Goal: Task Accomplishment & Management: Use online tool/utility

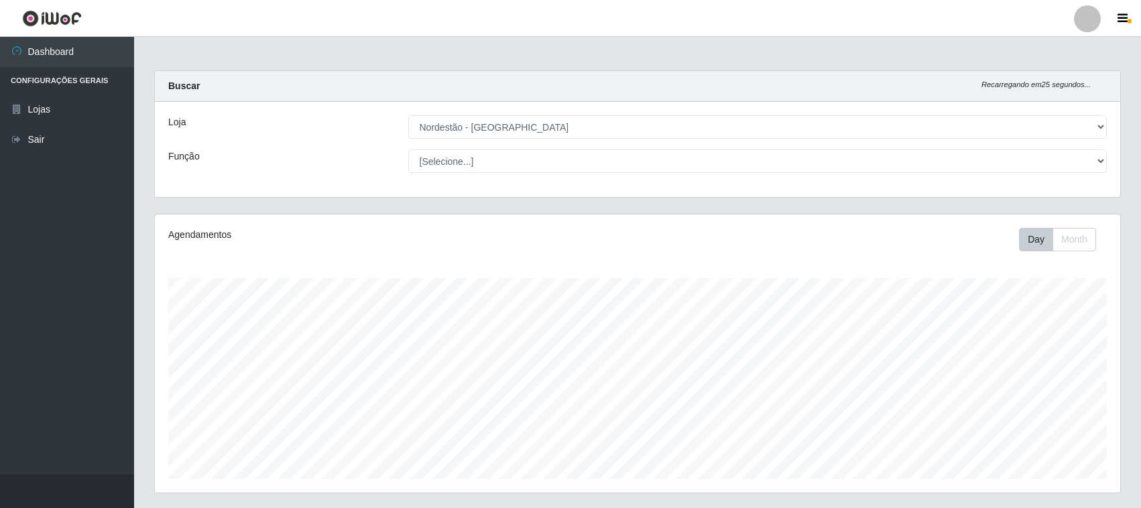
select select "420"
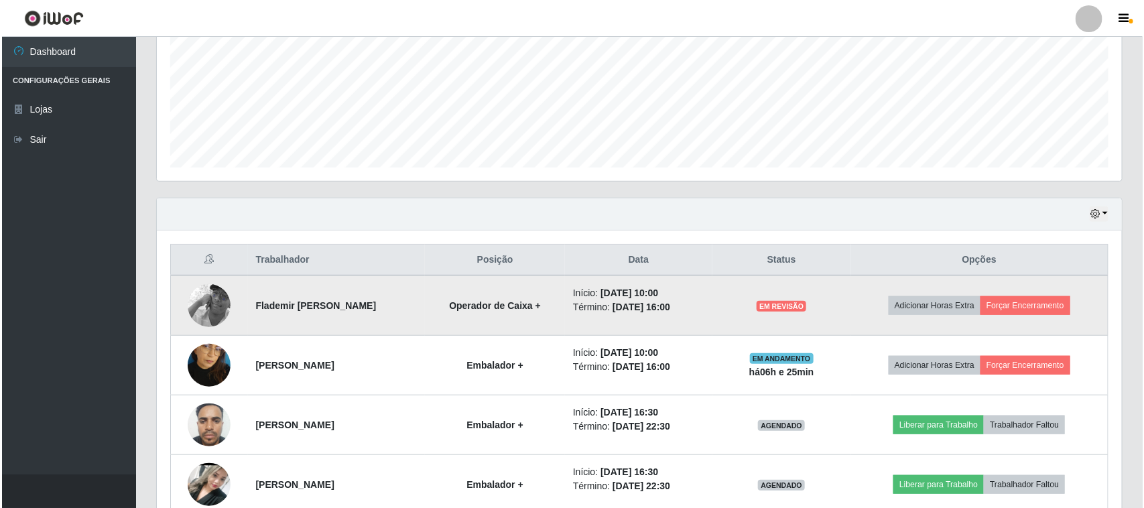
scroll to position [279, 965]
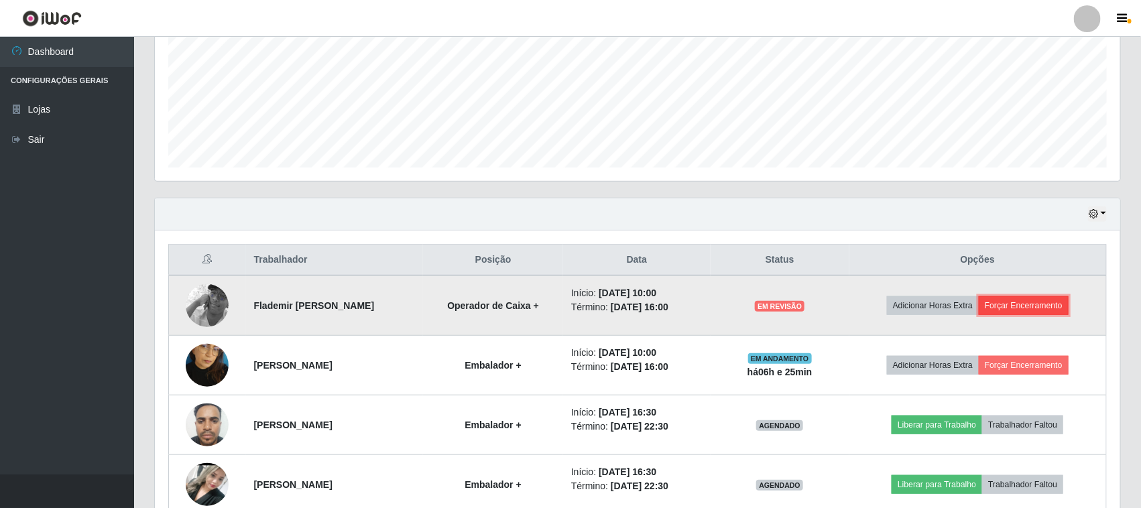
click at [1024, 307] on button "Forçar Encerramento" at bounding box center [1023, 305] width 90 height 19
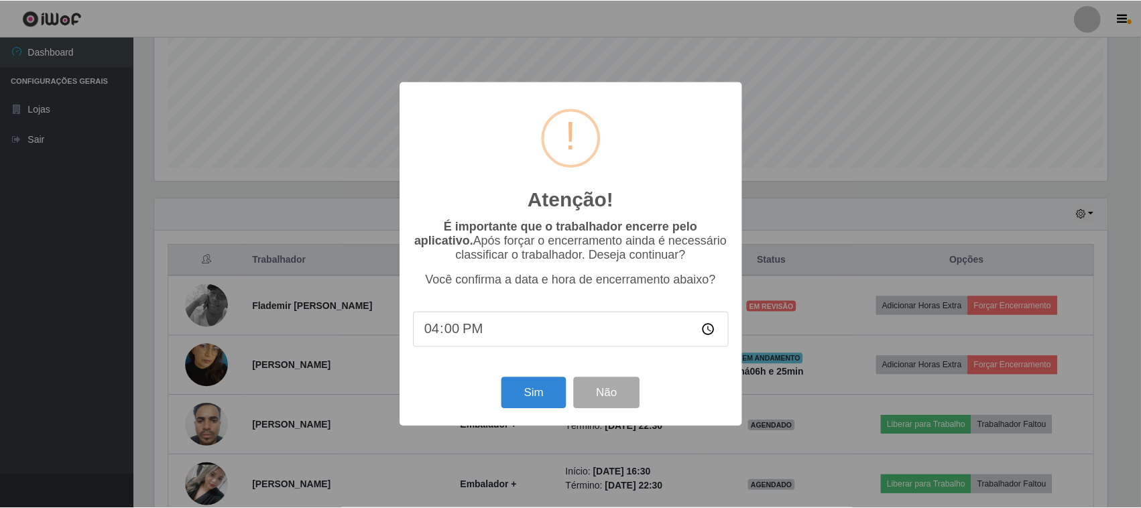
scroll to position [279, 956]
click at [533, 392] on button "Sim" at bounding box center [535, 392] width 65 height 31
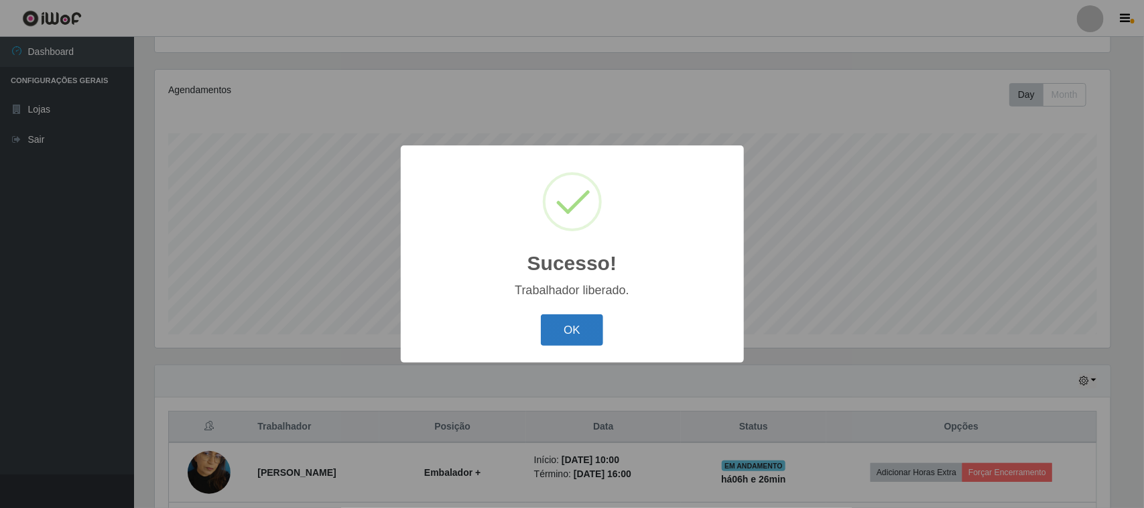
click at [571, 329] on button "OK" at bounding box center [572, 329] width 62 height 31
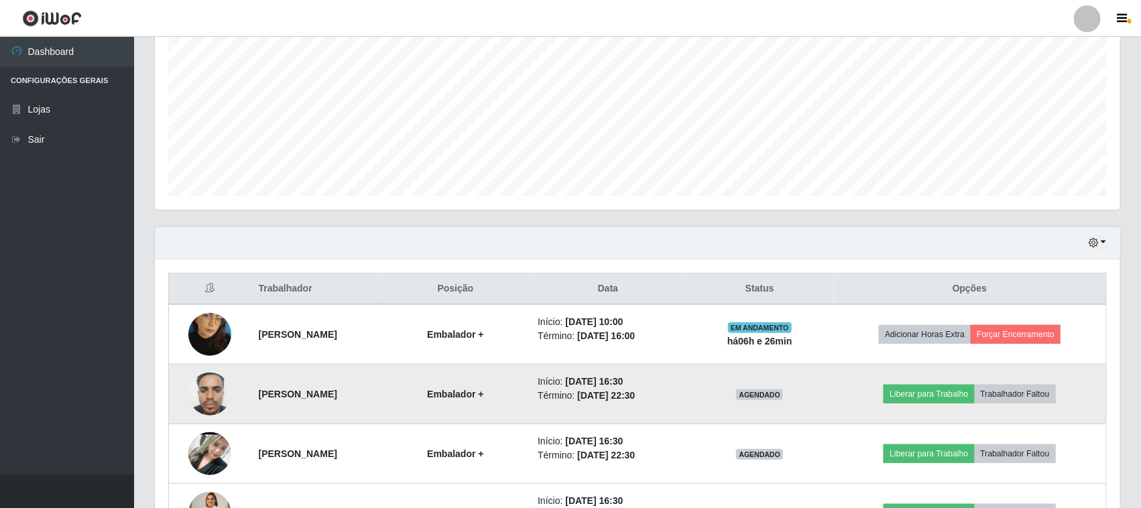
scroll to position [312, 0]
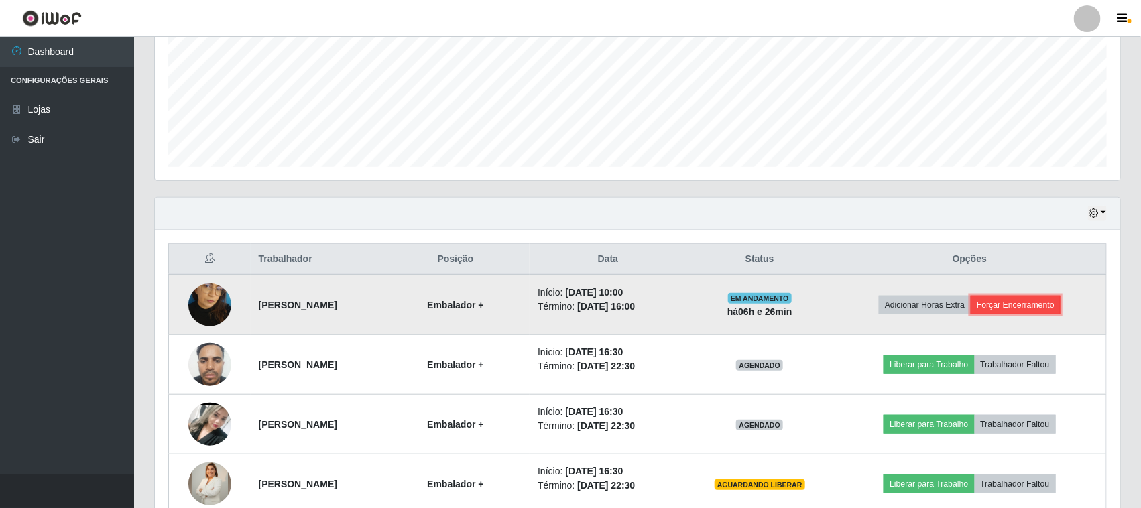
click at [1029, 308] on button "Forçar Encerramento" at bounding box center [1015, 305] width 90 height 19
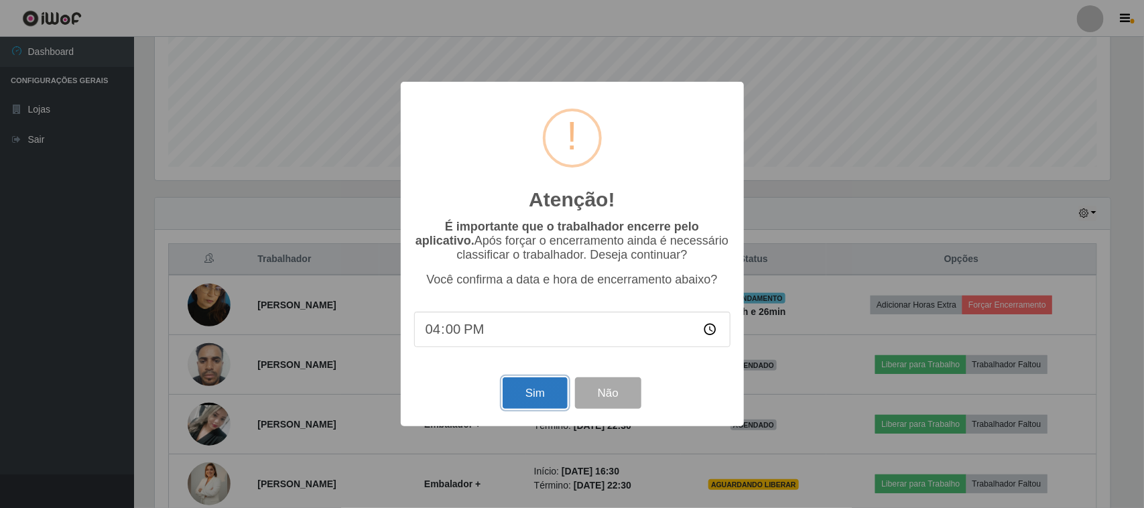
click at [527, 400] on button "Sim" at bounding box center [535, 392] width 65 height 31
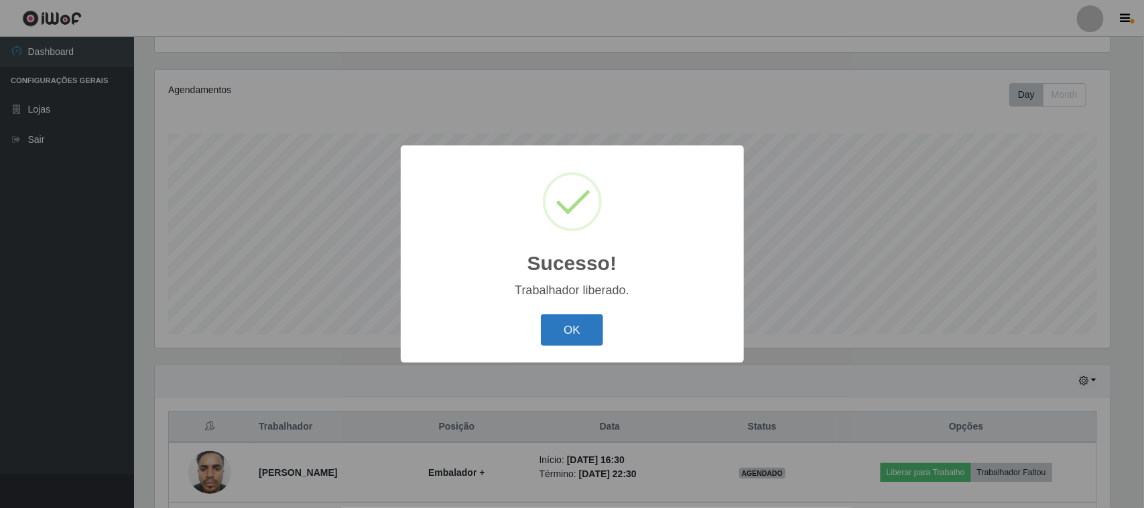
click at [570, 330] on button "OK" at bounding box center [572, 329] width 62 height 31
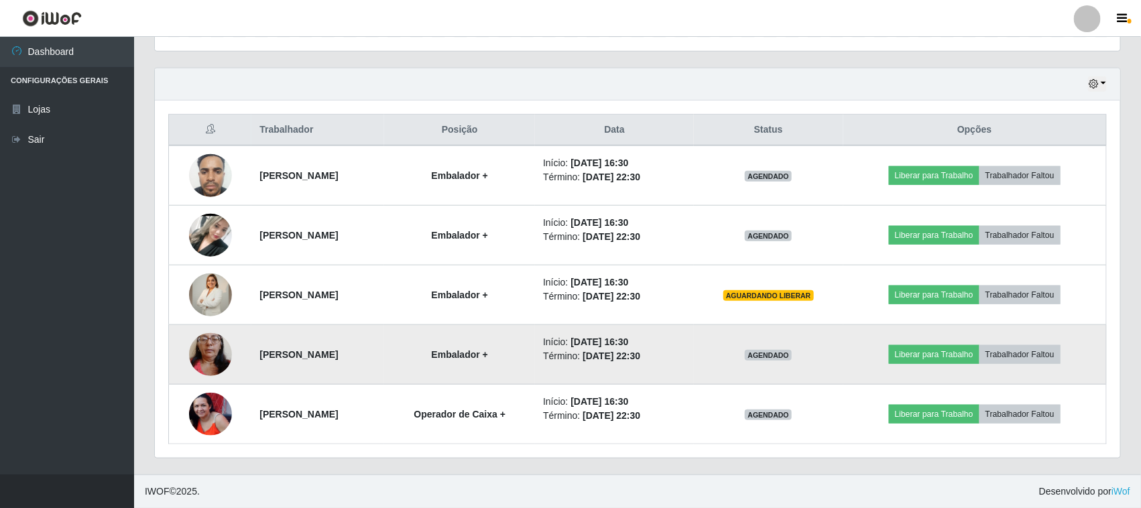
scroll to position [443, 0]
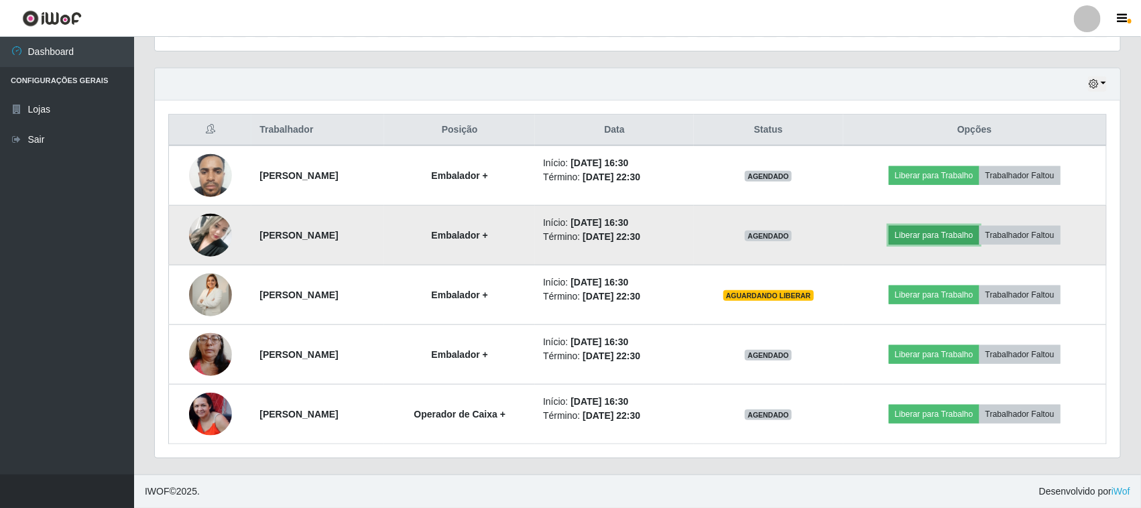
click at [956, 239] on button "Liberar para Trabalho" at bounding box center [934, 235] width 90 height 19
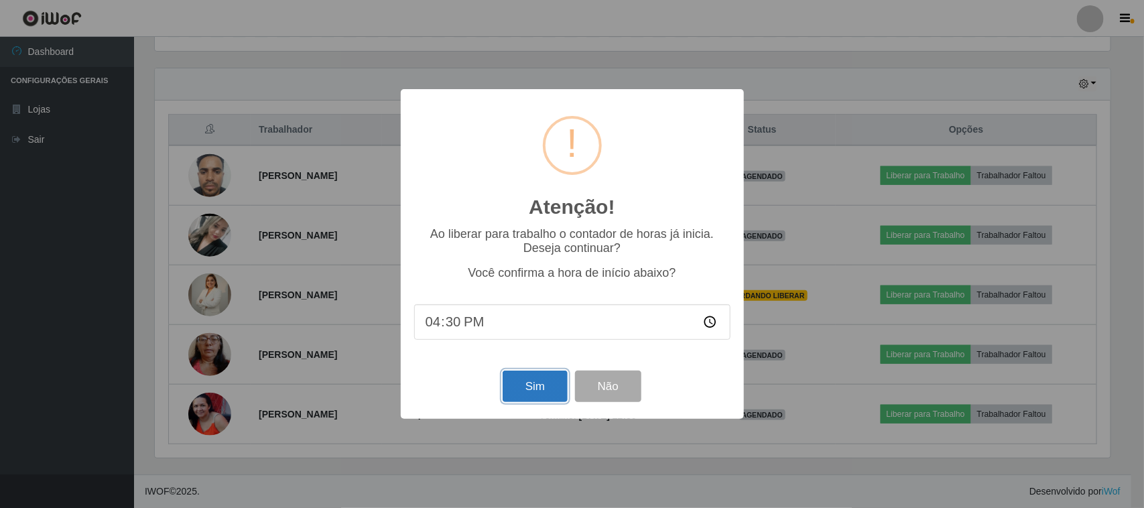
click at [550, 397] on button "Sim" at bounding box center [535, 386] width 65 height 31
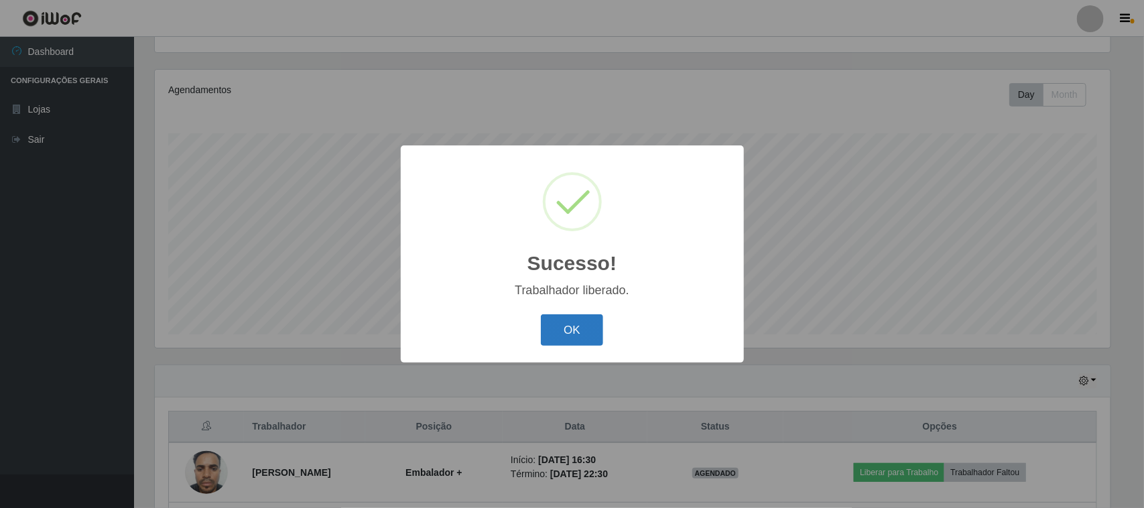
click at [567, 329] on button "OK" at bounding box center [572, 329] width 62 height 31
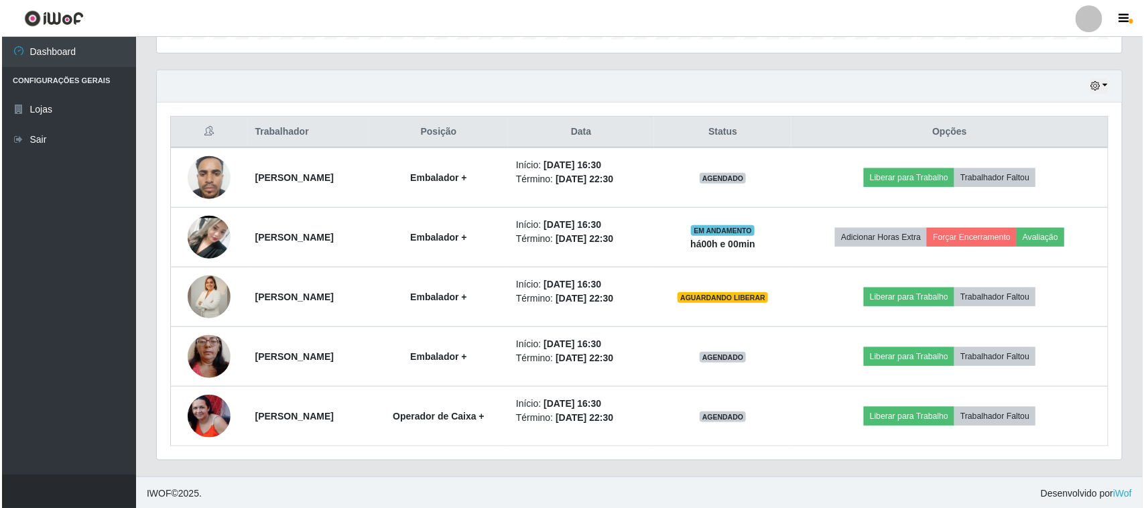
scroll to position [443, 0]
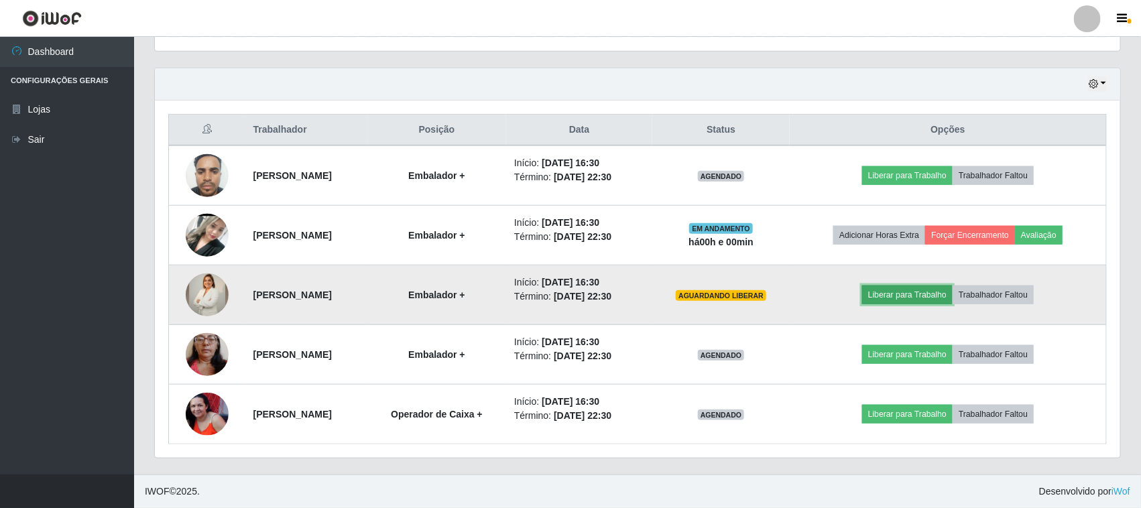
click at [911, 296] on button "Liberar para Trabalho" at bounding box center [907, 294] width 90 height 19
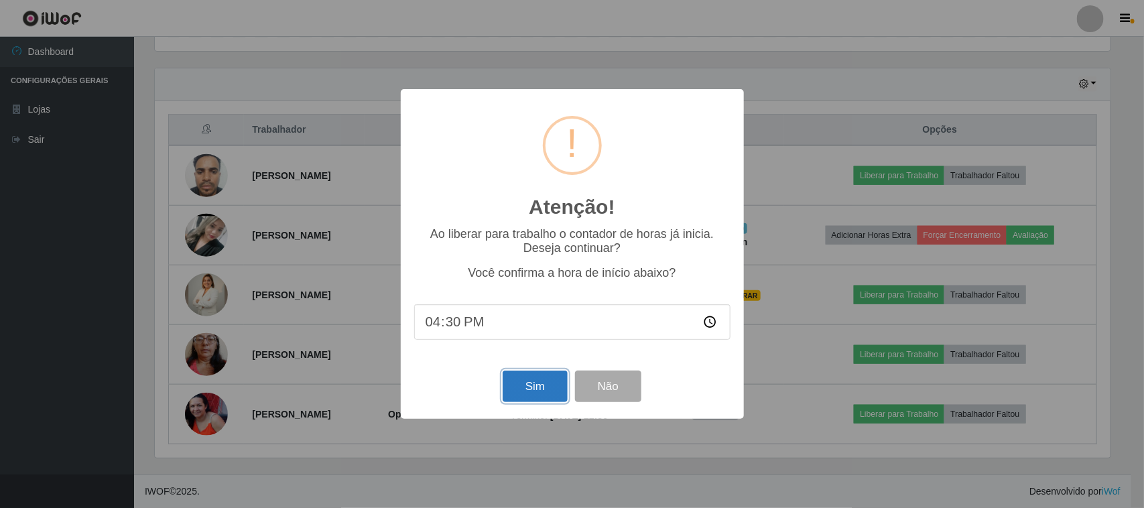
click at [527, 393] on button "Sim" at bounding box center [535, 386] width 65 height 31
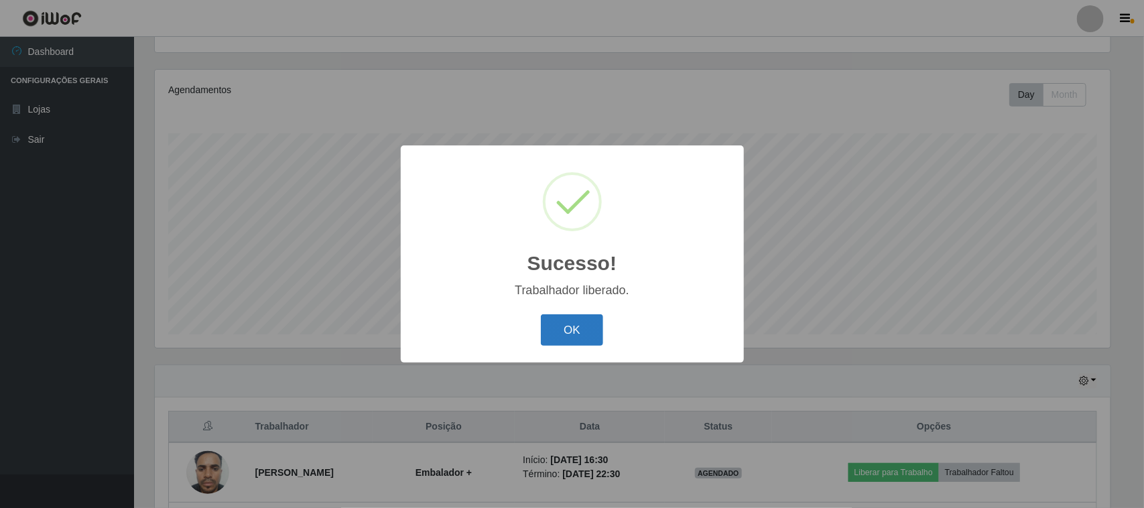
click at [582, 335] on button "OK" at bounding box center [572, 329] width 62 height 31
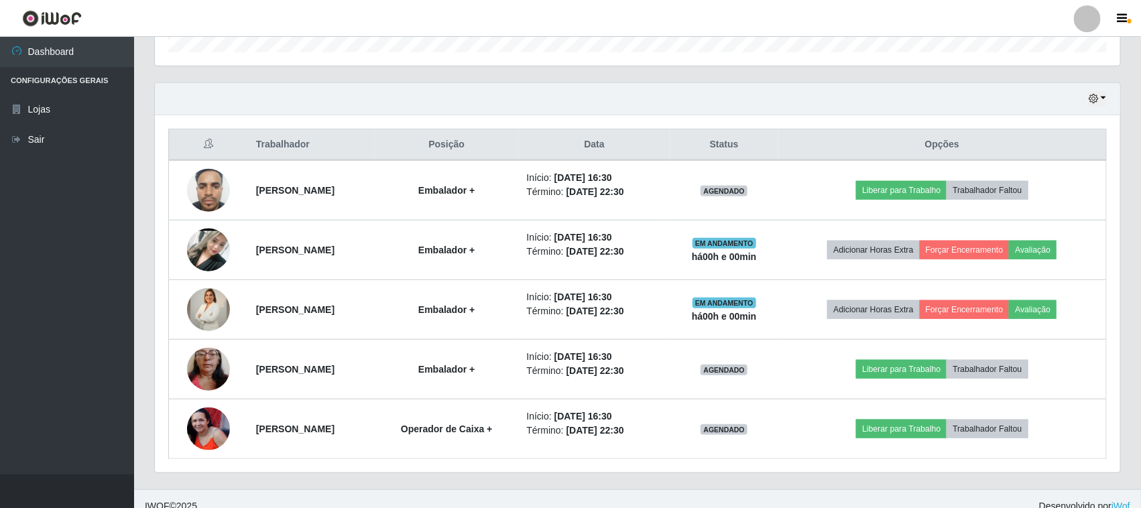
scroll to position [443, 0]
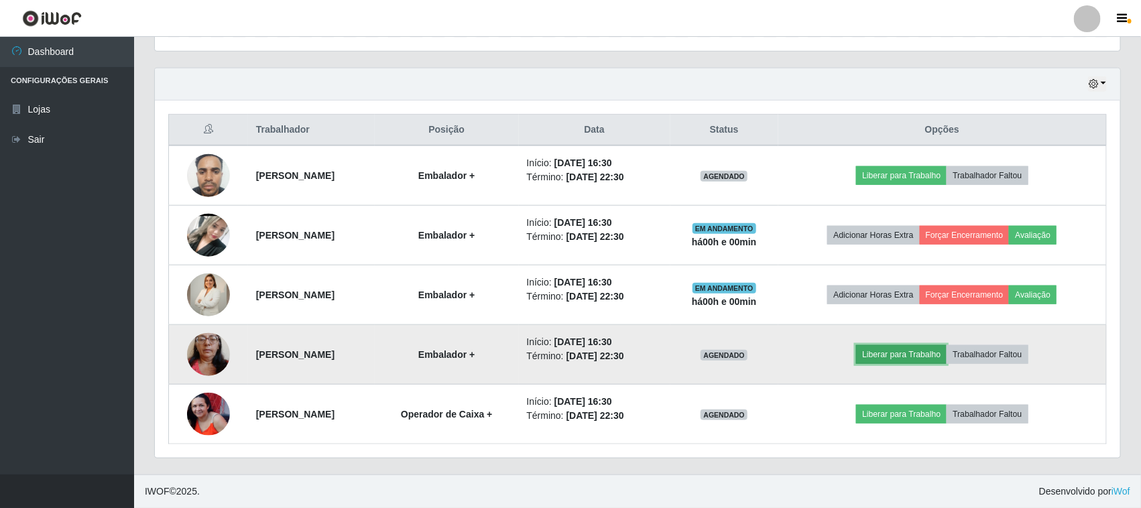
click at [921, 353] on button "Liberar para Trabalho" at bounding box center [901, 354] width 90 height 19
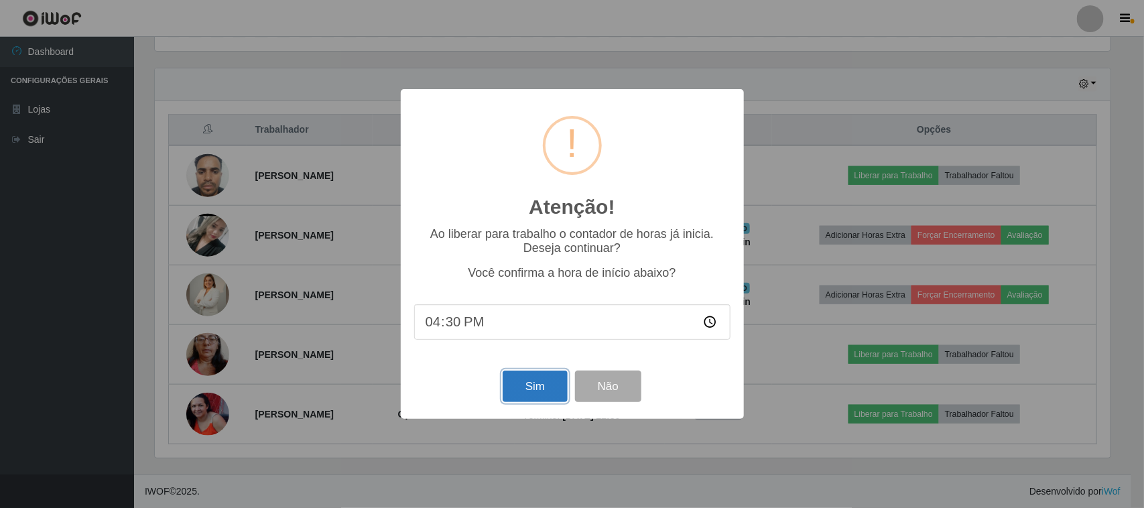
click at [547, 387] on button "Sim" at bounding box center [535, 386] width 65 height 31
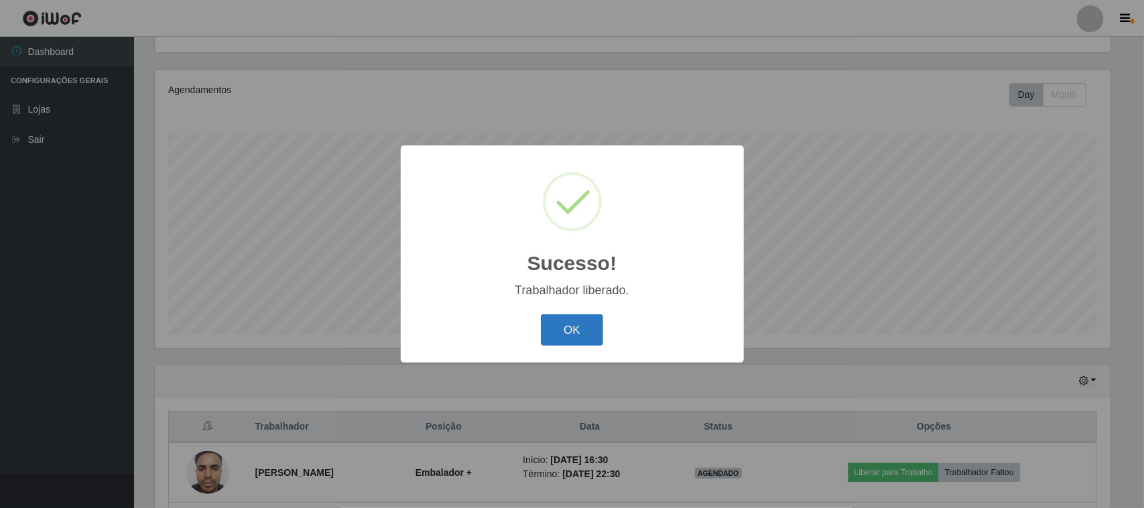
click at [558, 326] on button "OK" at bounding box center [572, 329] width 62 height 31
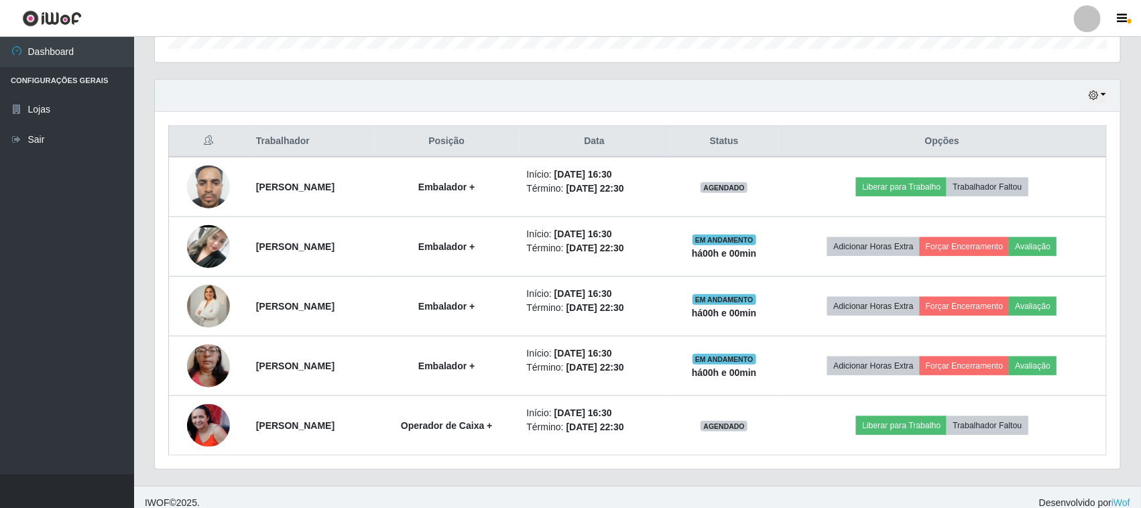
scroll to position [443, 0]
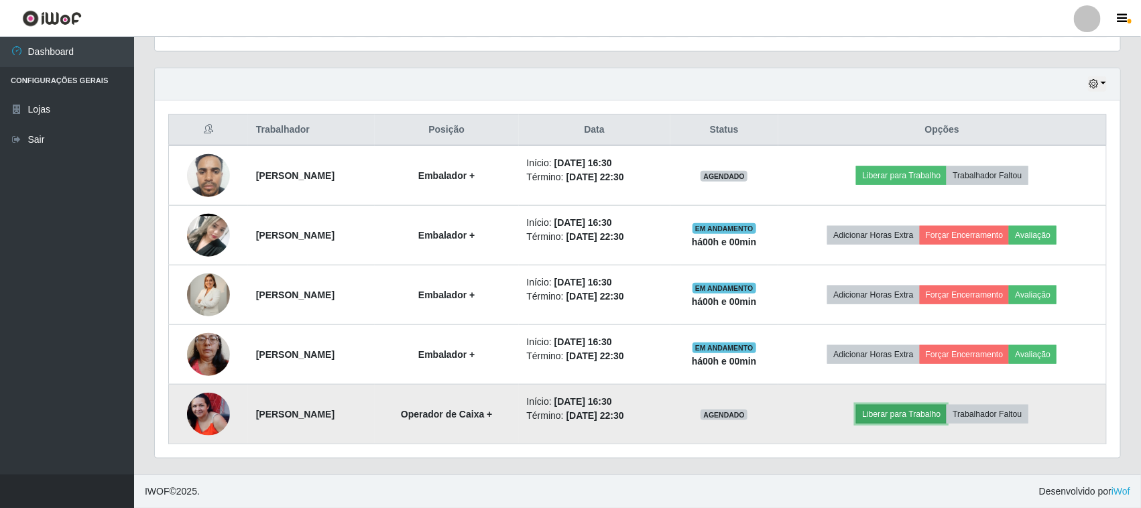
click at [908, 413] on button "Liberar para Trabalho" at bounding box center [901, 414] width 90 height 19
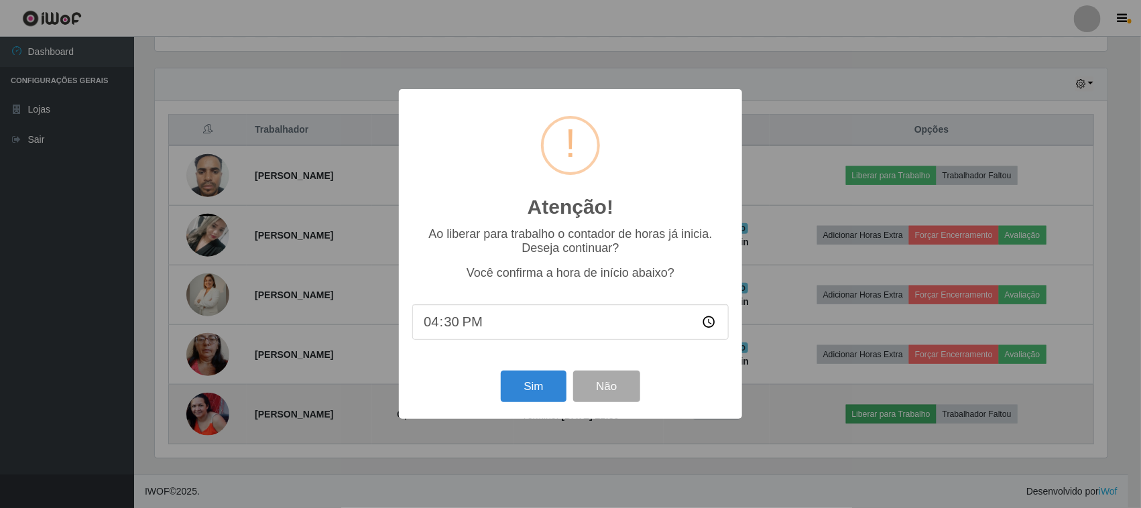
scroll to position [0, 0]
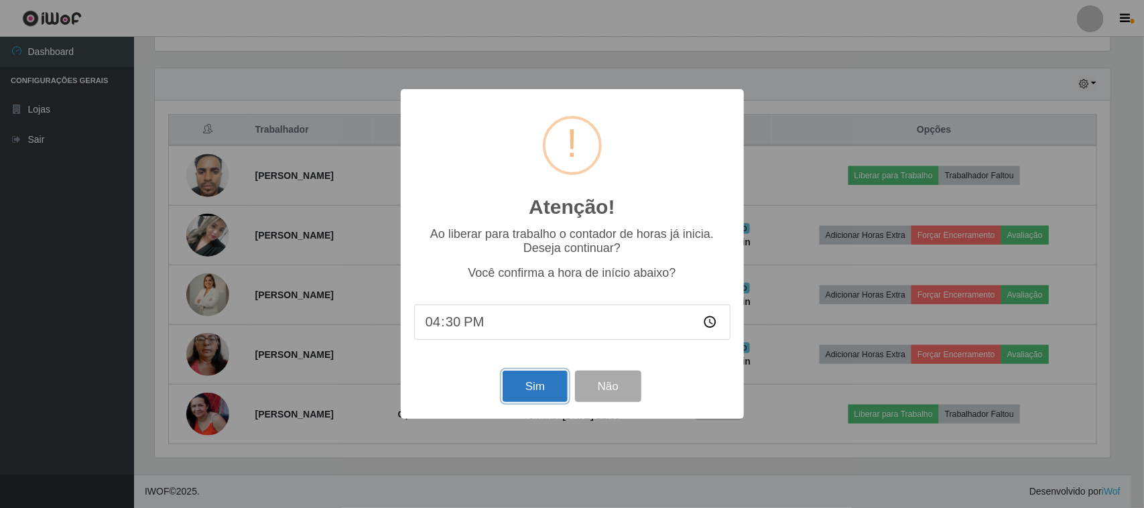
click at [521, 389] on button "Sim" at bounding box center [535, 386] width 65 height 31
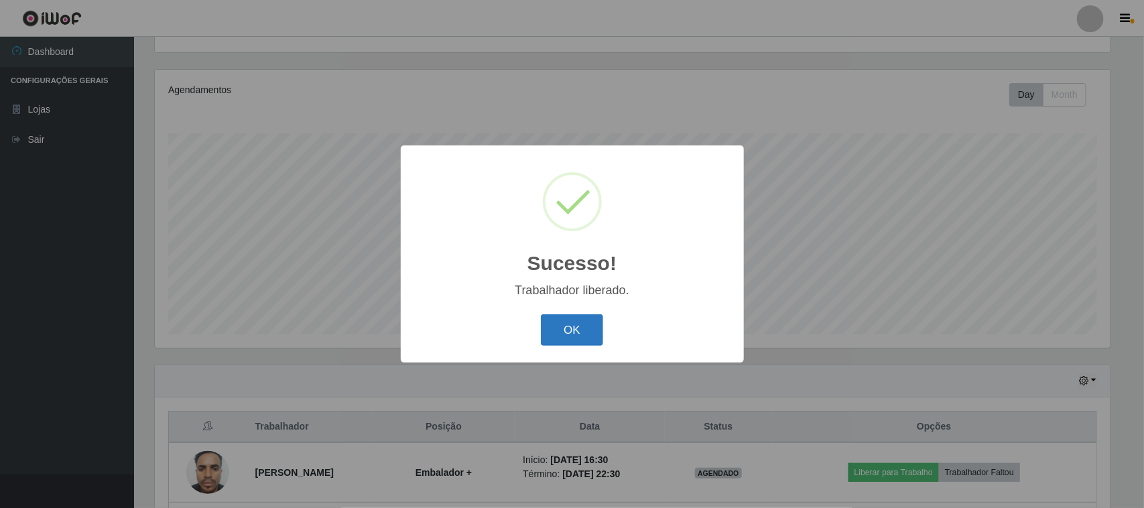
click at [567, 336] on button "OK" at bounding box center [572, 329] width 62 height 31
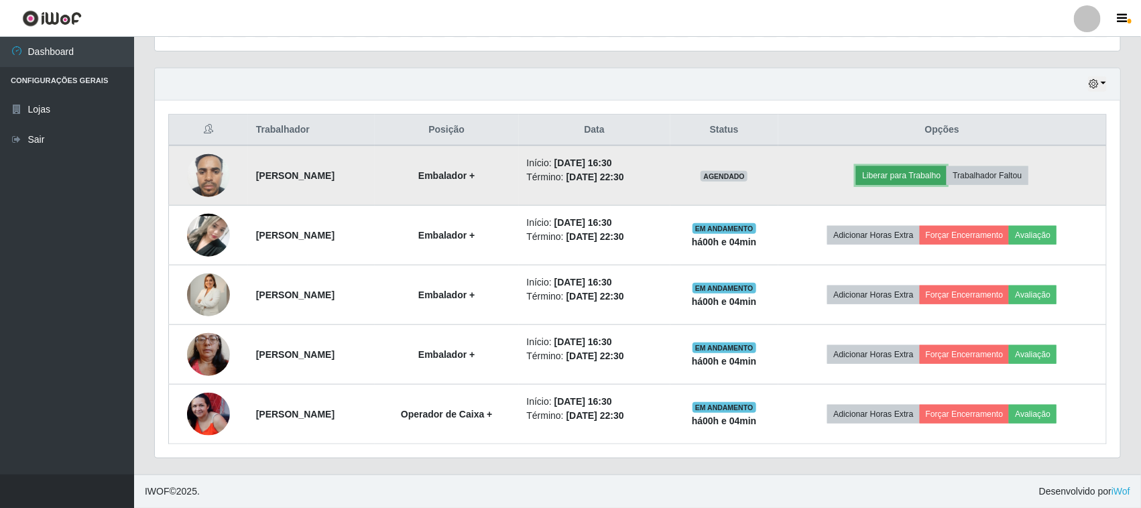
click at [903, 178] on button "Liberar para Trabalho" at bounding box center [901, 175] width 90 height 19
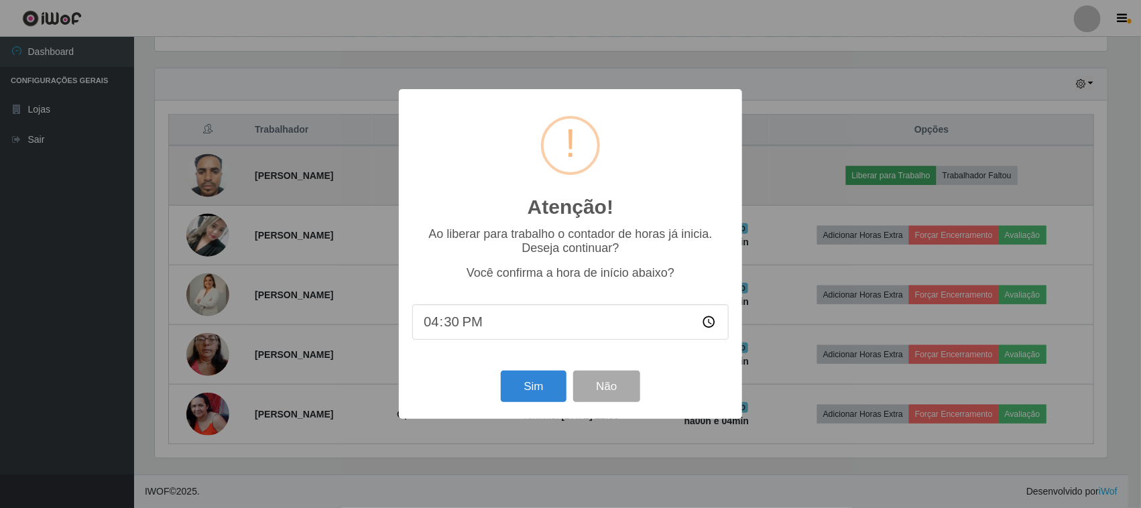
scroll to position [279, 956]
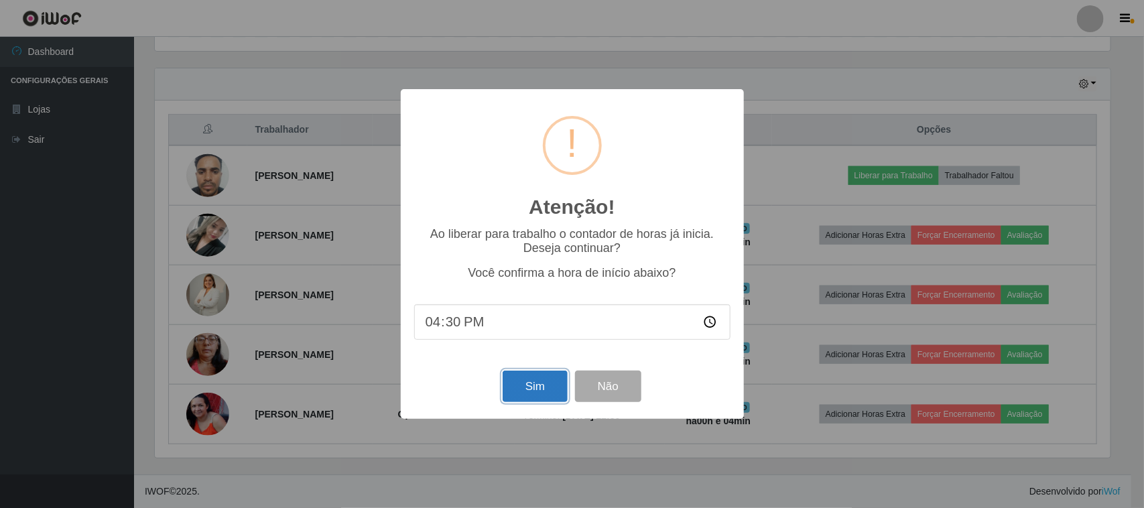
click at [530, 393] on button "Sim" at bounding box center [535, 386] width 65 height 31
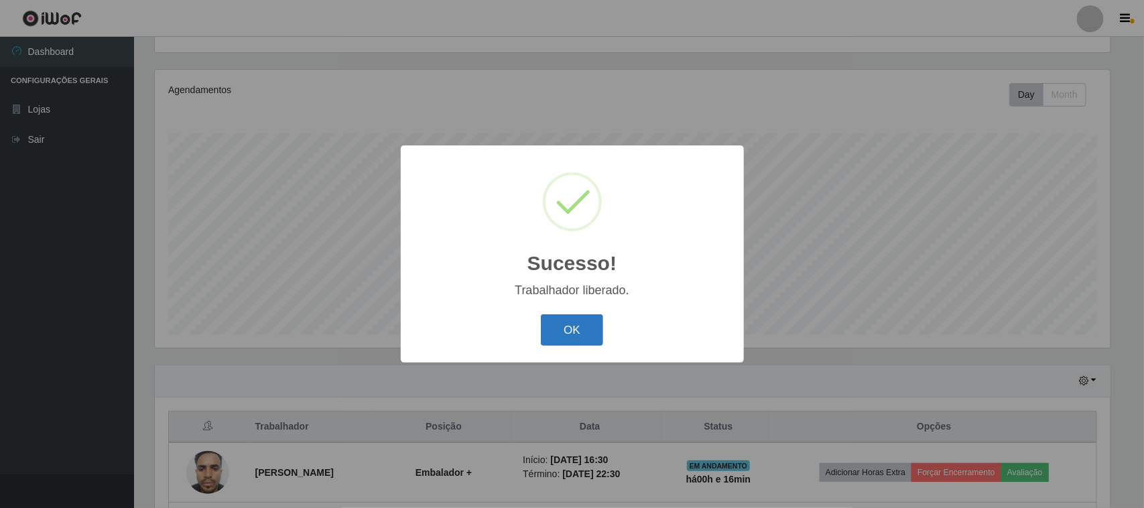
click at [578, 326] on button "OK" at bounding box center [572, 329] width 62 height 31
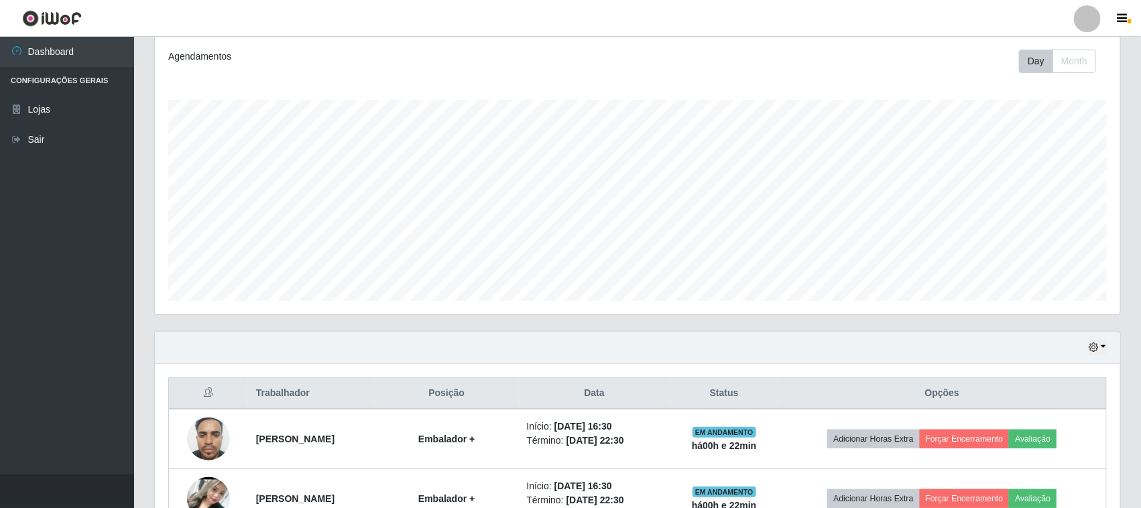
scroll to position [108, 0]
